Goal: Information Seeking & Learning: Learn about a topic

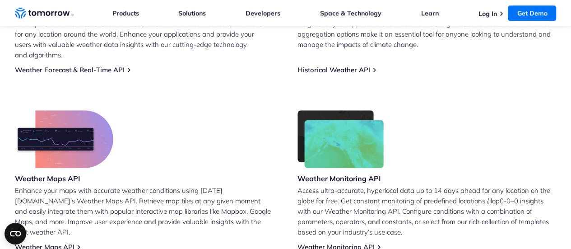
scroll to position [537, 0]
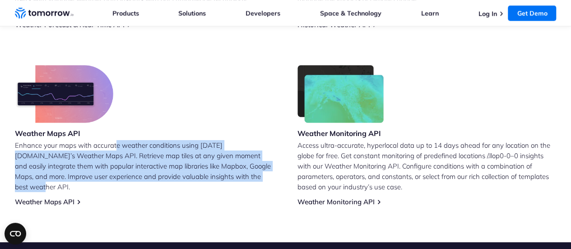
drag, startPoint x: 173, startPoint y: 137, endPoint x: 245, endPoint y: 166, distance: 77.4
click at [245, 166] on p "Enhance your maps with accurate weather conditions using [DATE][DOMAIN_NAME]’s …" at bounding box center [144, 166] width 259 height 52
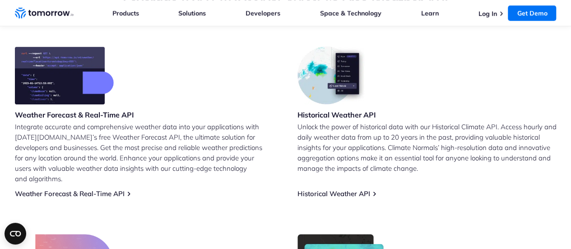
scroll to position [357, 0]
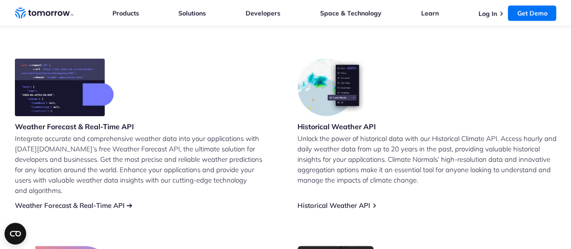
click at [115, 201] on link "Weather Forecast & Real-Time API" at bounding box center [70, 205] width 110 height 9
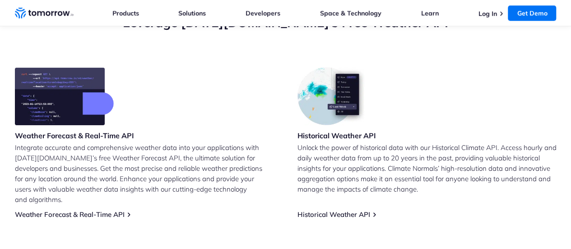
scroll to position [361, 0]
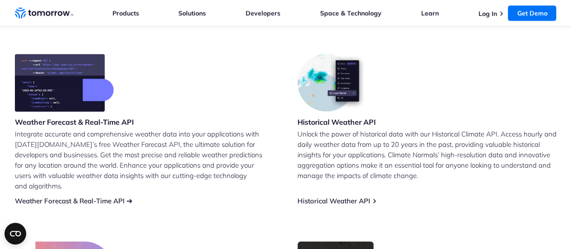
click at [93, 196] on link "Weather Forecast & Real-Time API" at bounding box center [70, 200] width 110 height 9
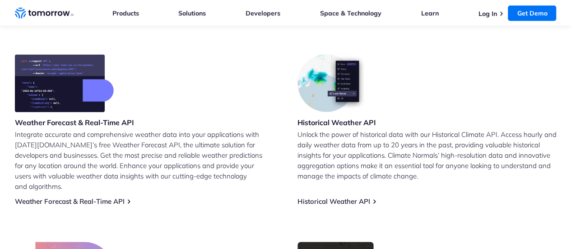
scroll to position [361, 0]
